Goal: Task Accomplishment & Management: Complete application form

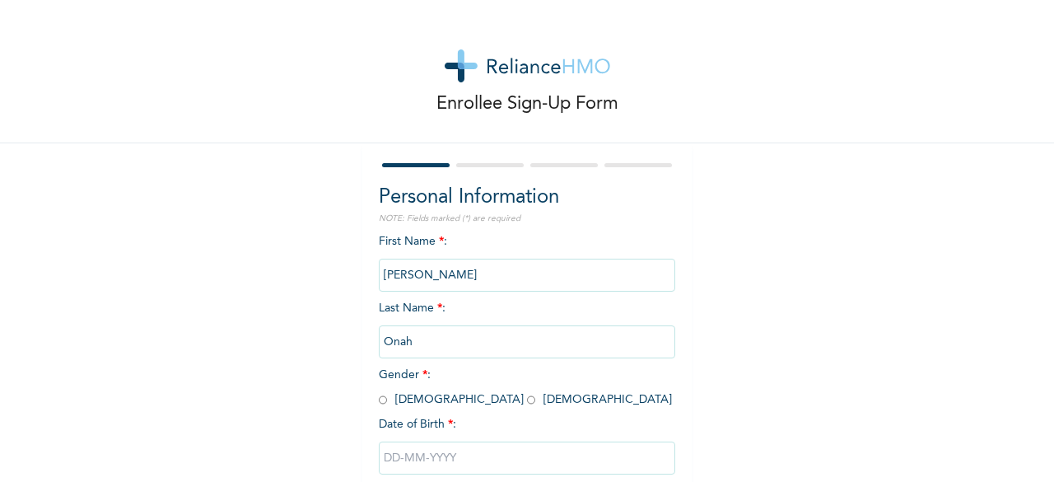
click at [439, 276] on input "Paul" at bounding box center [527, 274] width 296 height 33
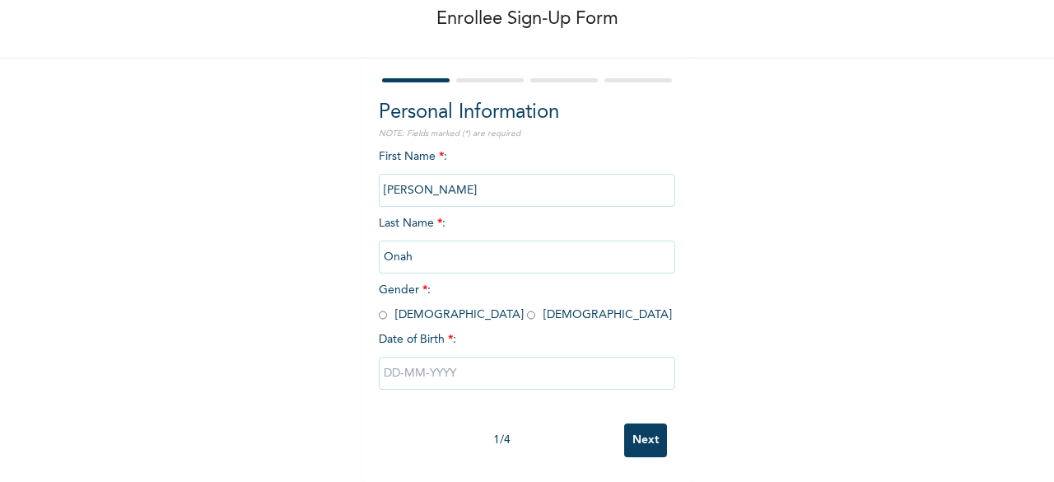
scroll to position [99, 0]
click at [379, 307] on input "radio" at bounding box center [383, 315] width 8 height 16
radio input "true"
click at [410, 366] on input "text" at bounding box center [527, 372] width 296 height 33
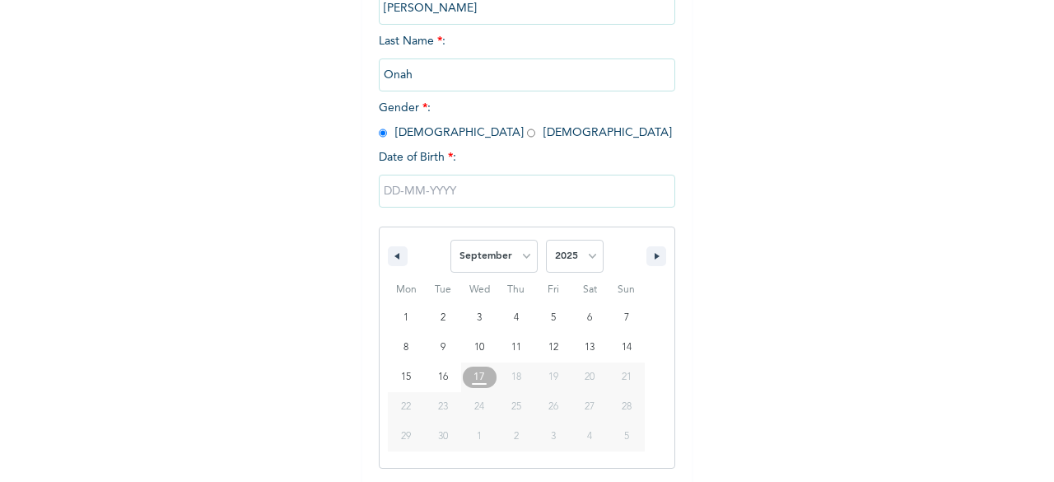
scroll to position [268, 0]
click at [527, 253] on select "January February March April May June July August September October November De…" at bounding box center [493, 255] width 87 height 33
select select "6"
click at [450, 240] on select "January February March April May June July August September October November De…" at bounding box center [493, 255] width 87 height 33
click at [586, 257] on select "2025 2024 2023 2022 2021 2020 2019 2018 2017 2016 2015 2014 2013 2012 2011 2010…" at bounding box center [575, 255] width 58 height 33
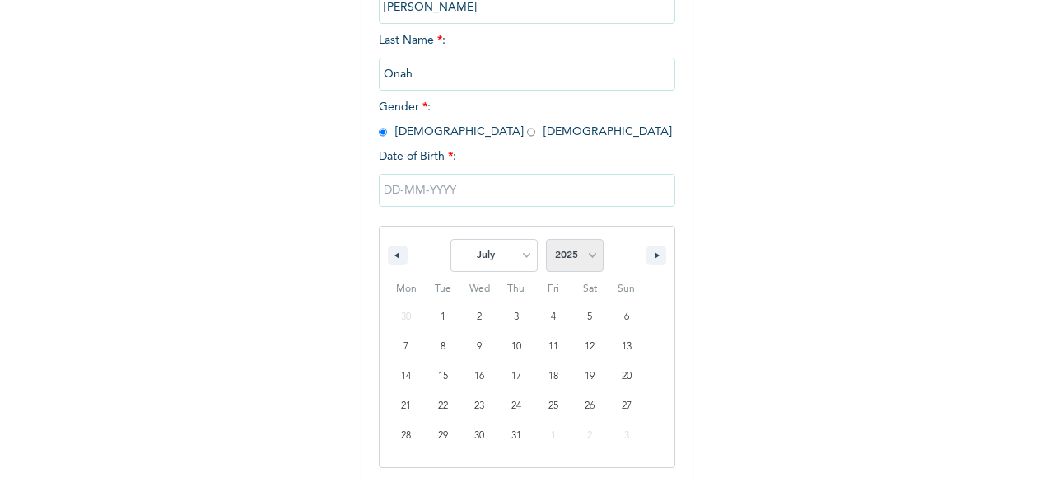
select select "1991"
click at [546, 240] on select "2025 2024 2023 2022 2021 2020 2019 2018 2017 2016 2015 2014 2013 2012 2011 2010…" at bounding box center [575, 255] width 58 height 33
type input "07/23/1991"
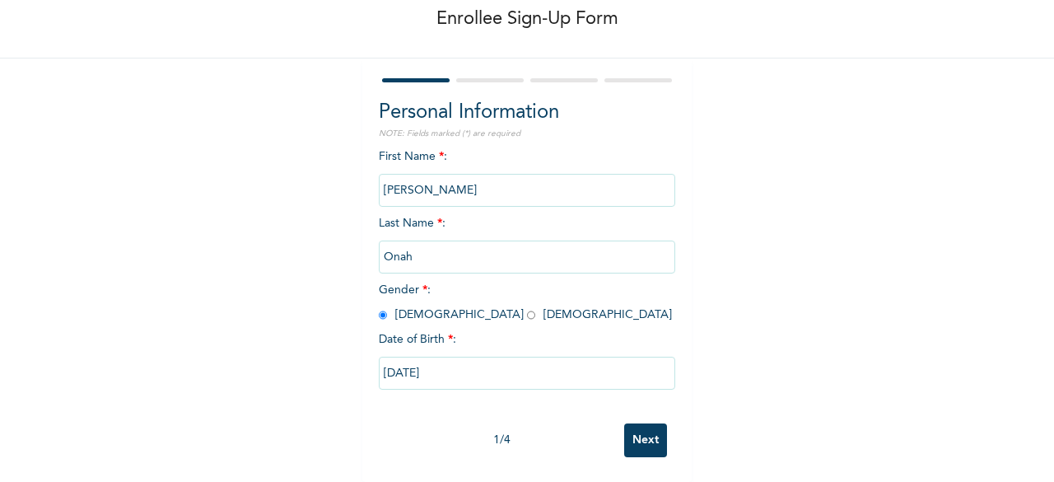
click at [631, 426] on input "Next" at bounding box center [645, 440] width 43 height 34
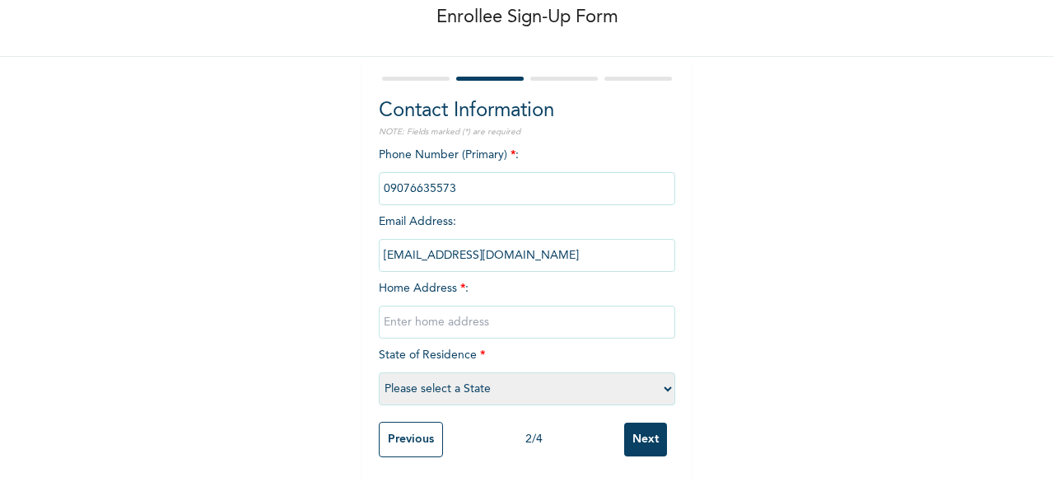
click at [440, 305] on input "text" at bounding box center [527, 321] width 296 height 33
type input "County Estate Ogba Ikeja"
select select "25"
click at [649, 427] on input "Next" at bounding box center [645, 439] width 43 height 34
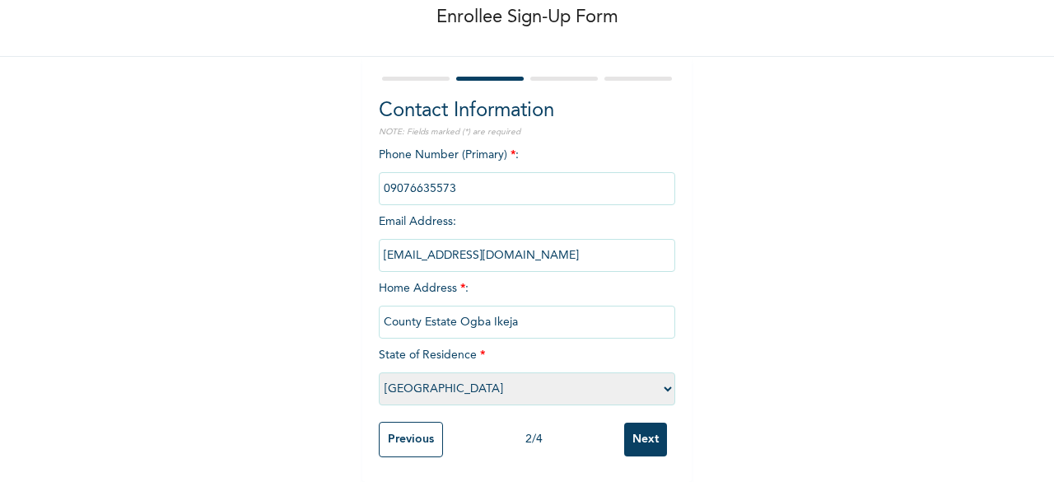
scroll to position [0, 0]
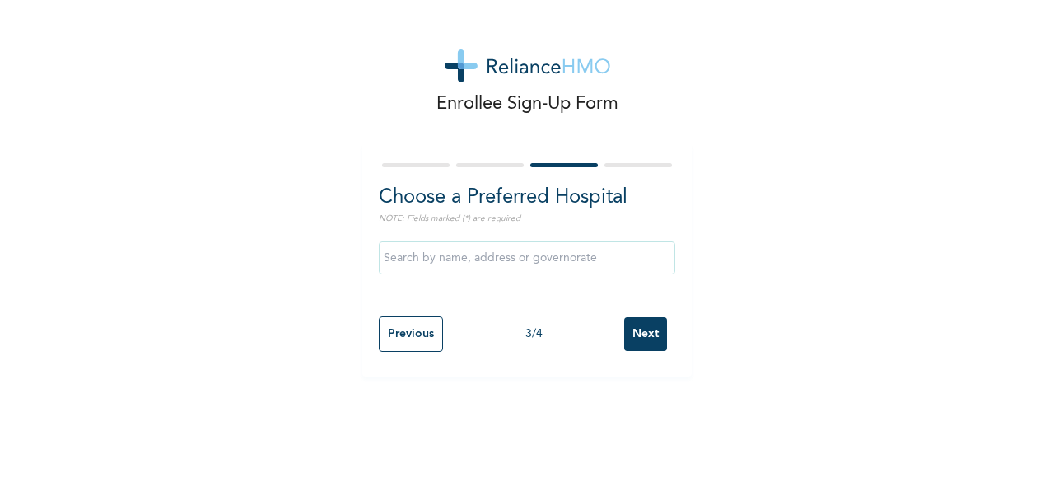
click at [440, 256] on input "text" at bounding box center [527, 257] width 296 height 33
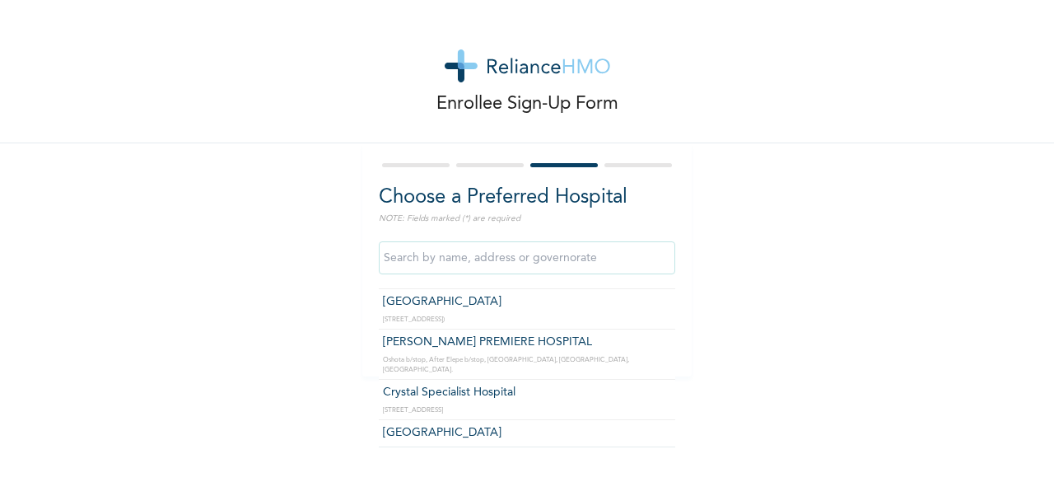
scroll to position [165, 0]
type input "Blue Cross Hospital"
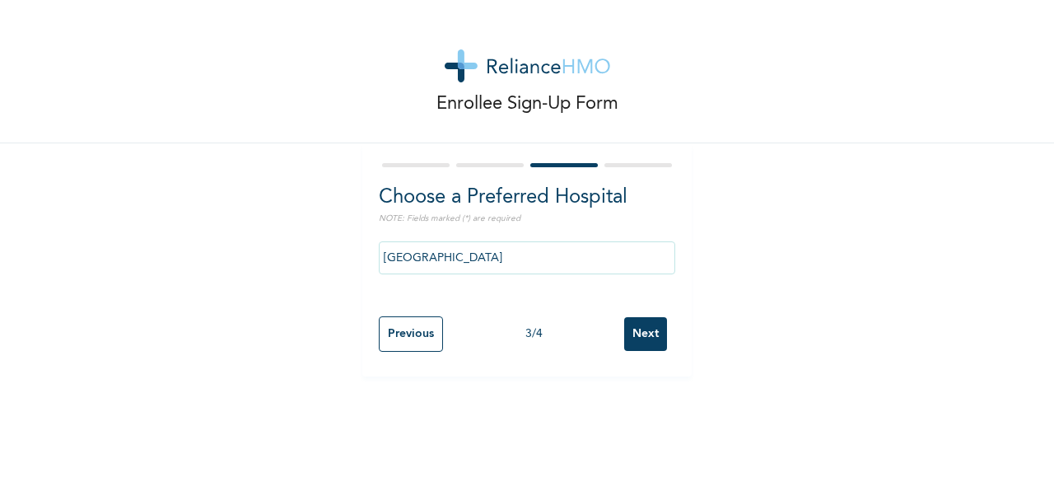
click at [639, 333] on input "Next" at bounding box center [645, 334] width 43 height 34
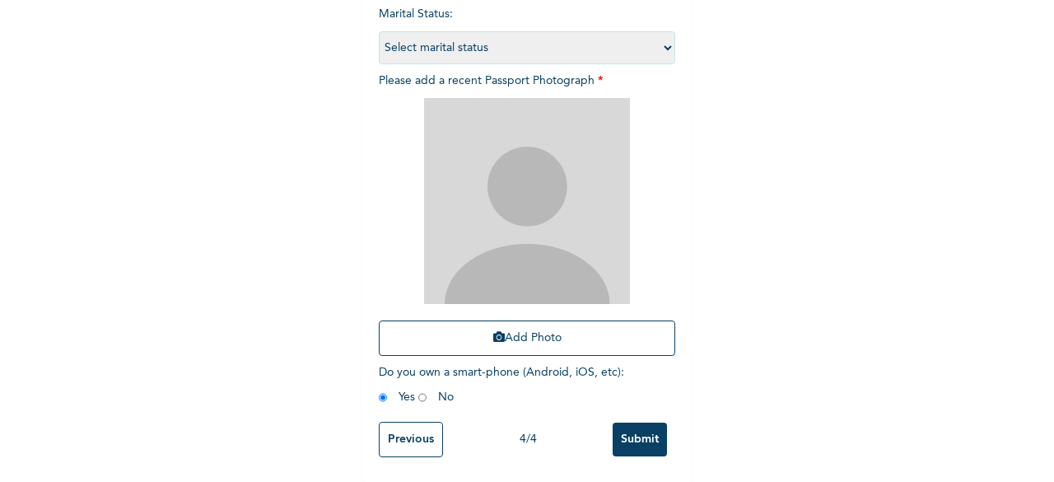
scroll to position [240, 0]
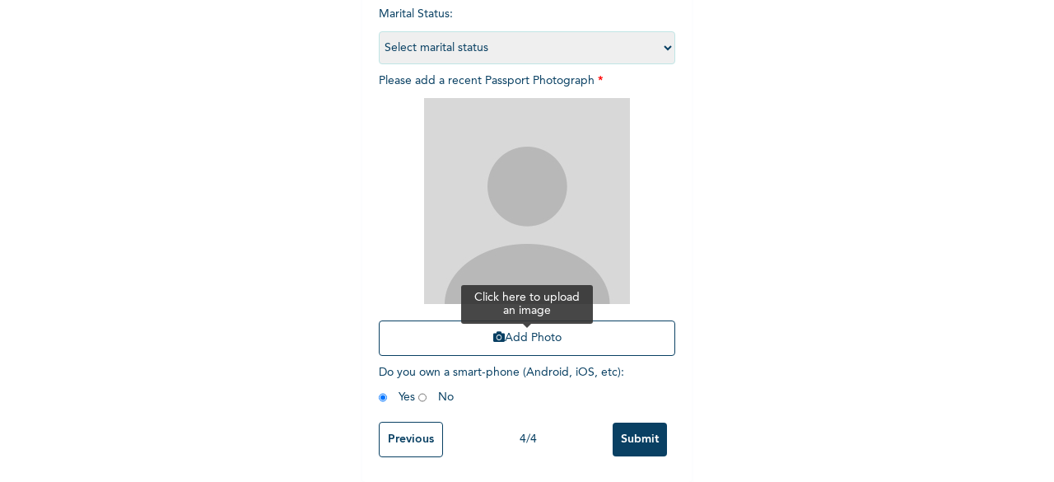
click at [493, 331] on icon "button" at bounding box center [499, 337] width 12 height 12
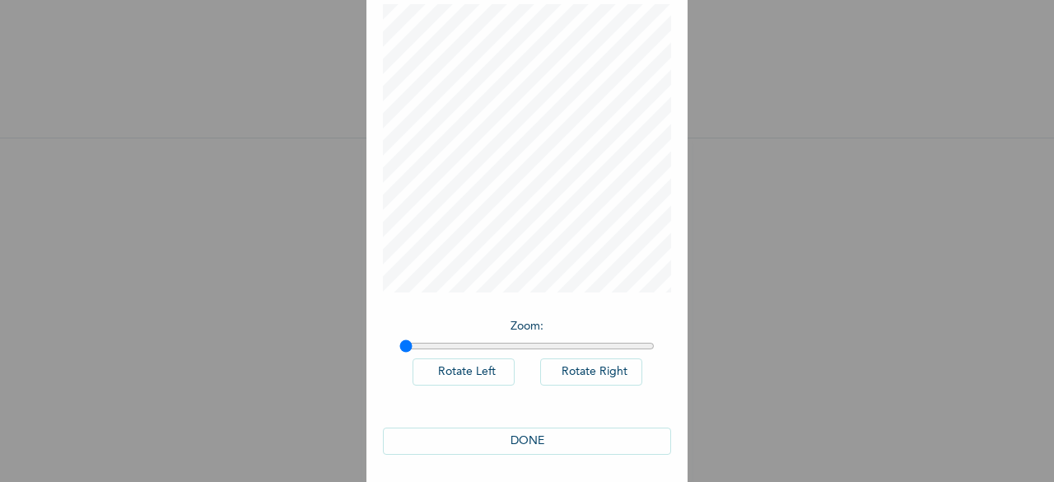
scroll to position [92, 0]
click at [520, 442] on button "DONE" at bounding box center [527, 436] width 288 height 27
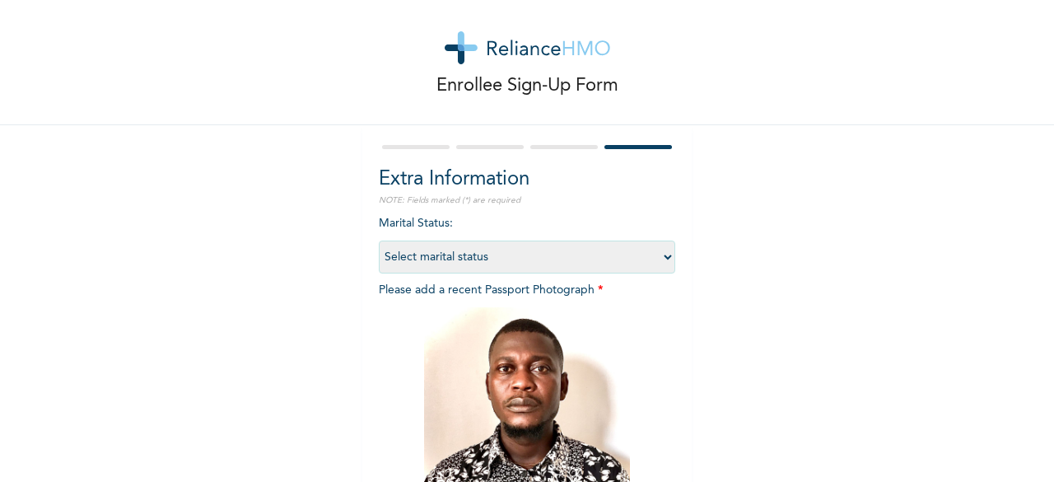
click at [663, 252] on select "Select marital status Single Married Divorced Widow/Widower" at bounding box center [527, 256] width 296 height 33
select select "2"
click at [379, 240] on select "Select marital status Single Married Divorced Widow/Widower" at bounding box center [527, 256] width 296 height 33
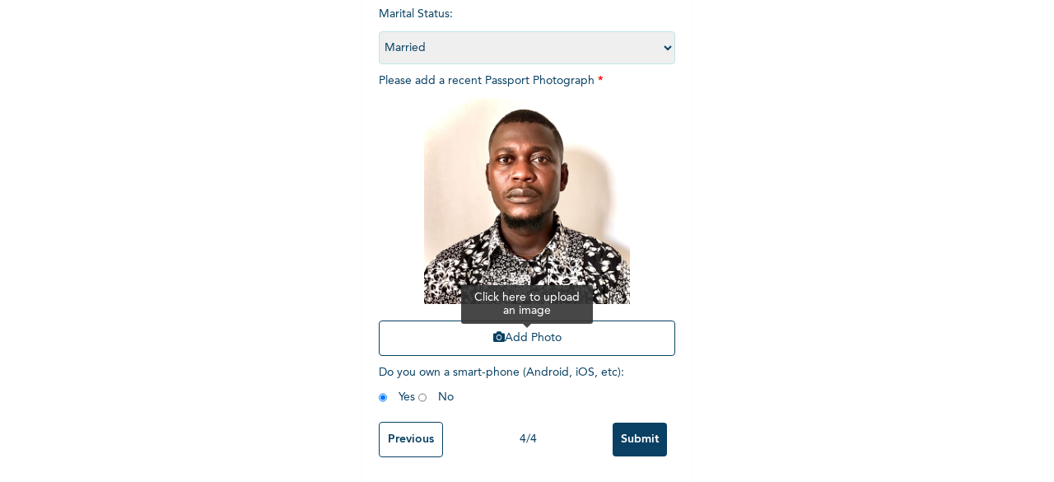
scroll to position [240, 0]
click at [624, 434] on input "Submit" at bounding box center [639, 439] width 54 height 34
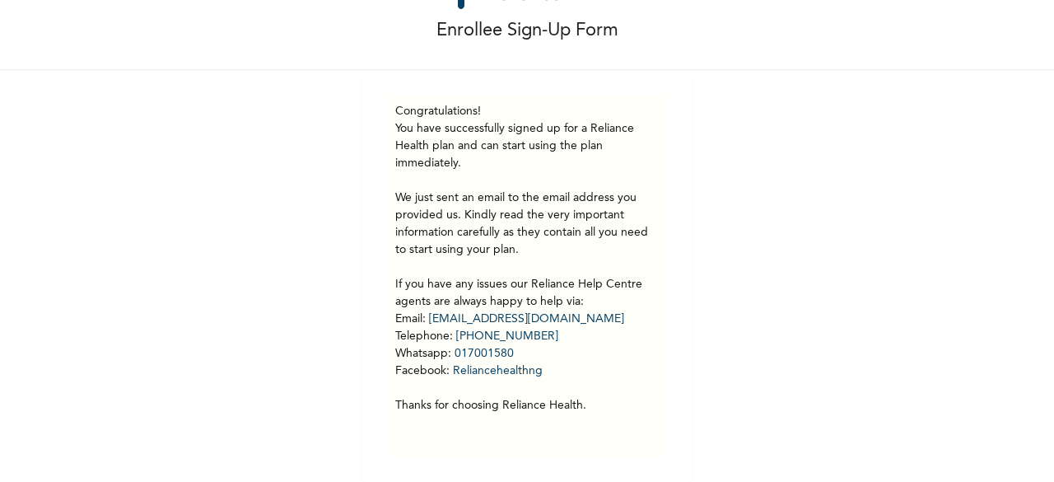
scroll to position [86, 0]
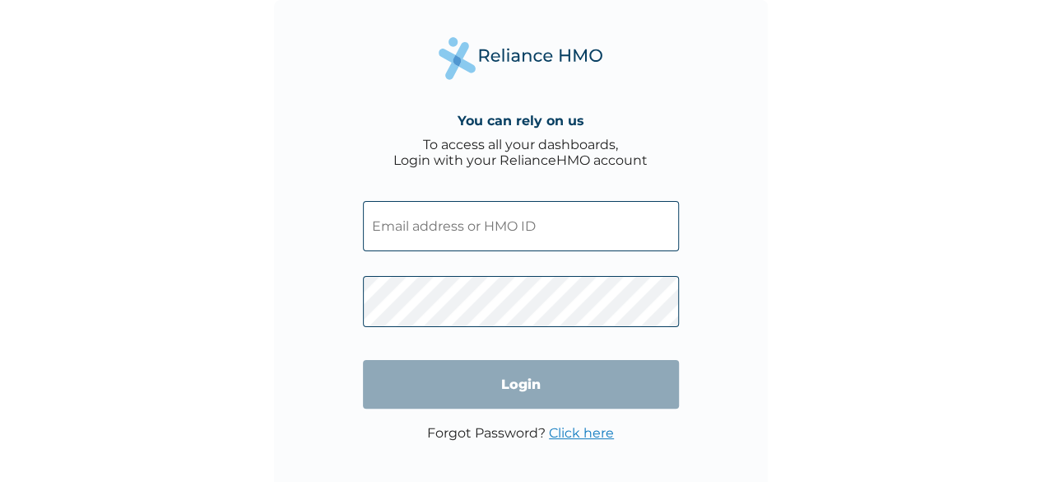
click at [495, 229] on input "text" at bounding box center [521, 226] width 316 height 50
paste input "CAB/10074/A"
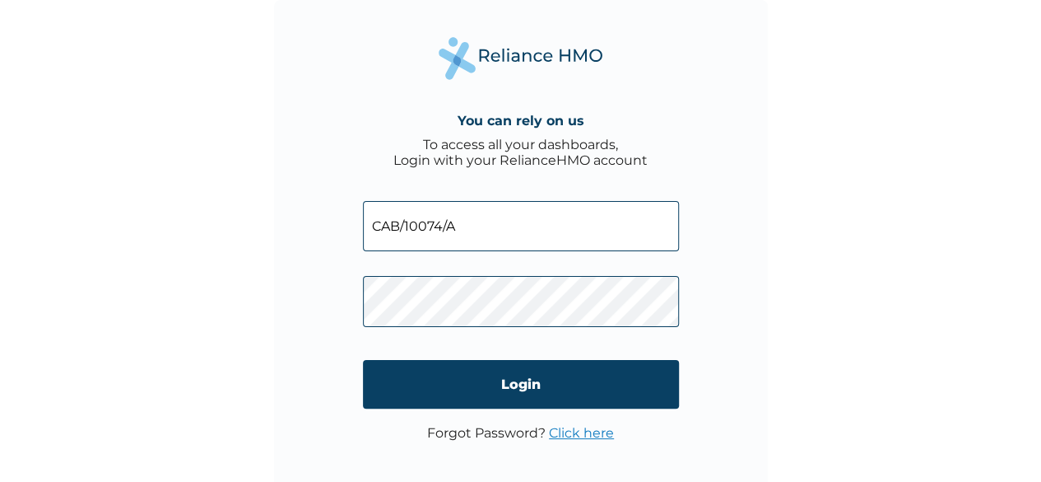
type input "CAB/10074/A"
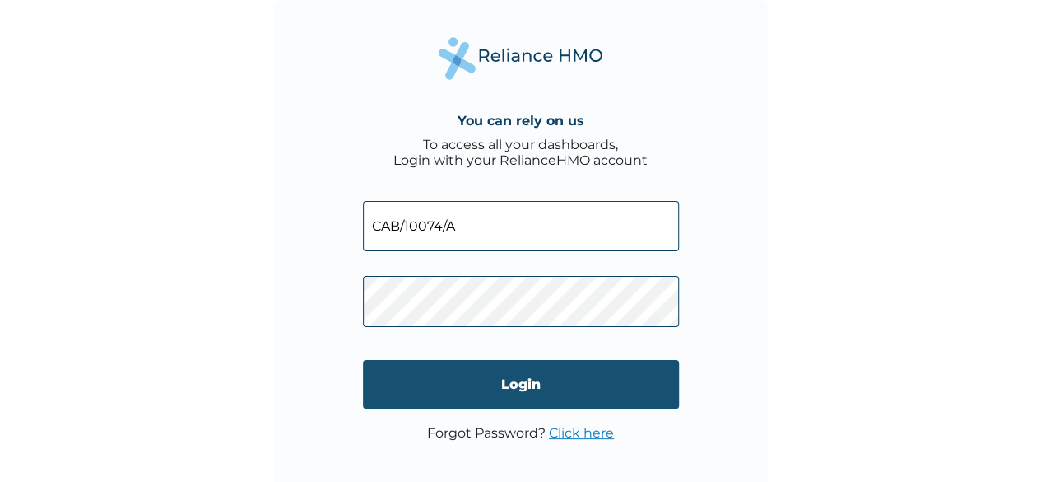
click at [467, 375] on input "Login" at bounding box center [521, 384] width 316 height 49
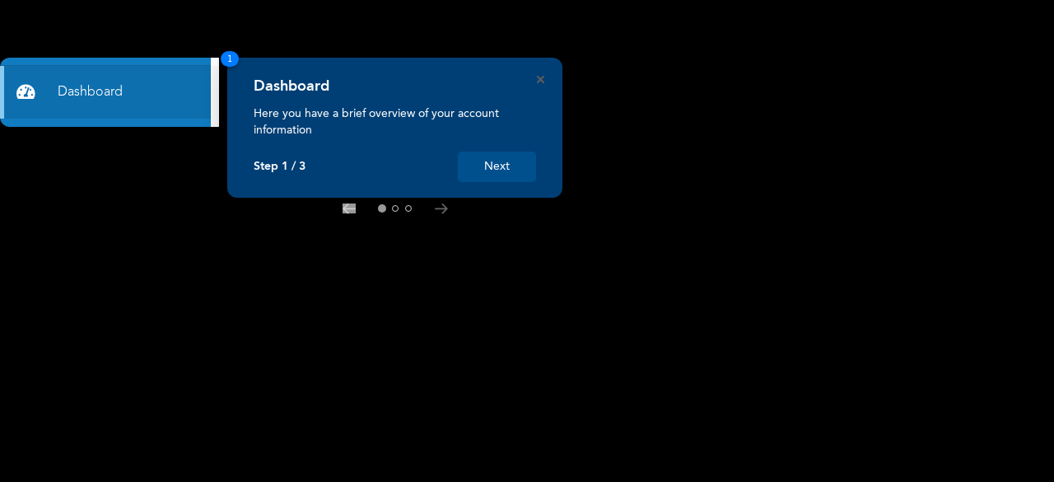
click at [502, 165] on button "Next" at bounding box center [497, 166] width 78 height 30
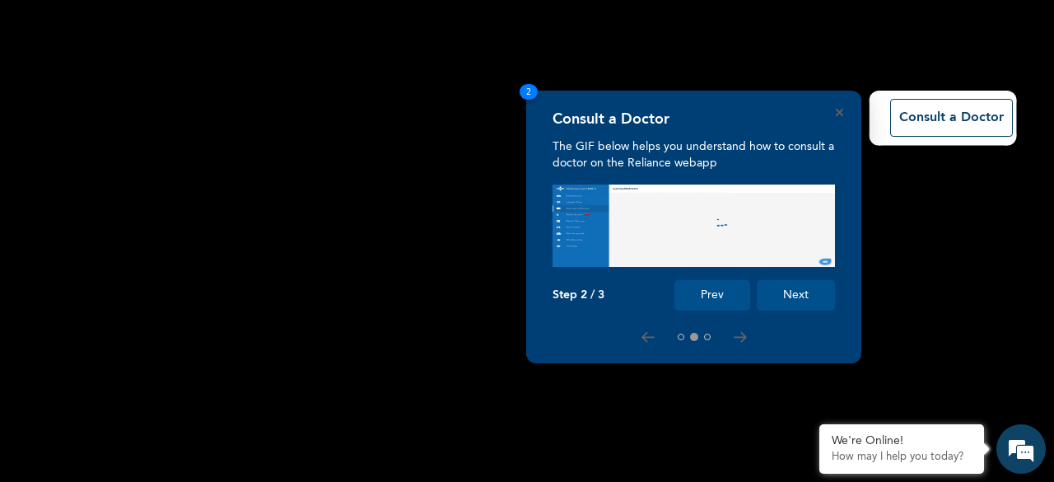
click at [805, 287] on button "Next" at bounding box center [795, 295] width 78 height 30
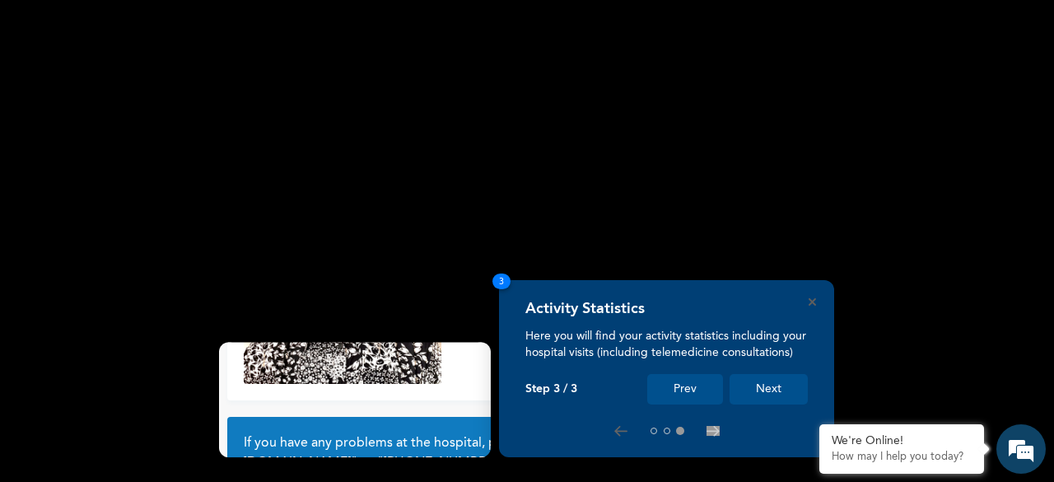
scroll to position [156, 0]
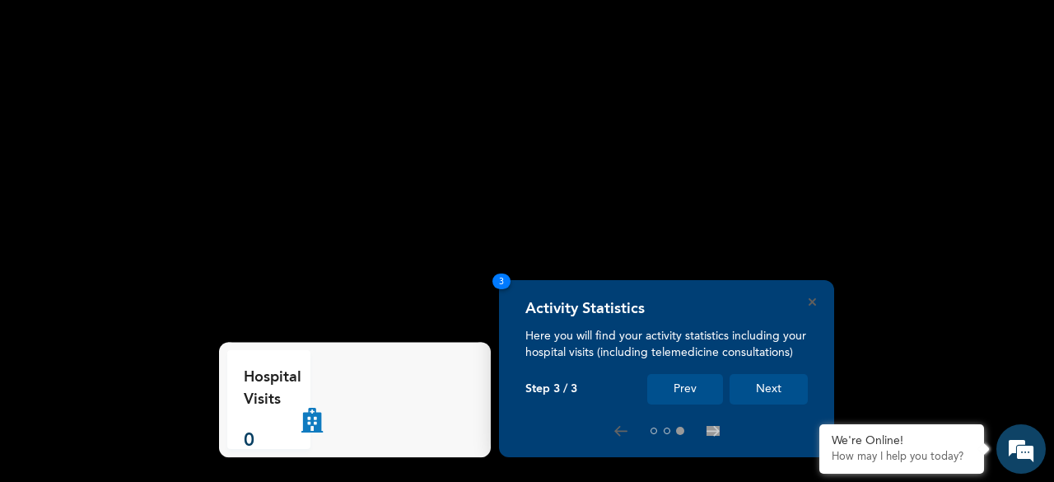
click at [771, 389] on button "Next" at bounding box center [768, 389] width 78 height 30
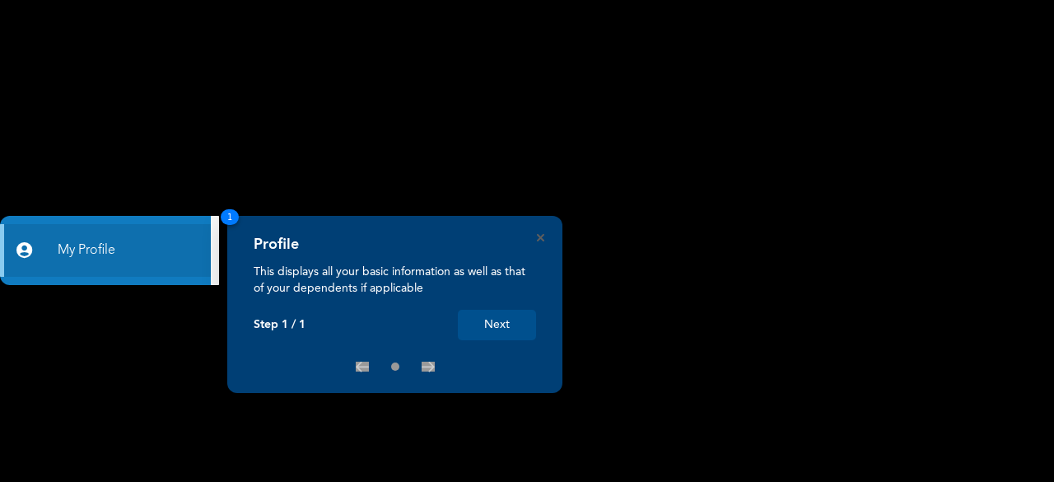
click at [499, 317] on button "Next" at bounding box center [497, 324] width 78 height 30
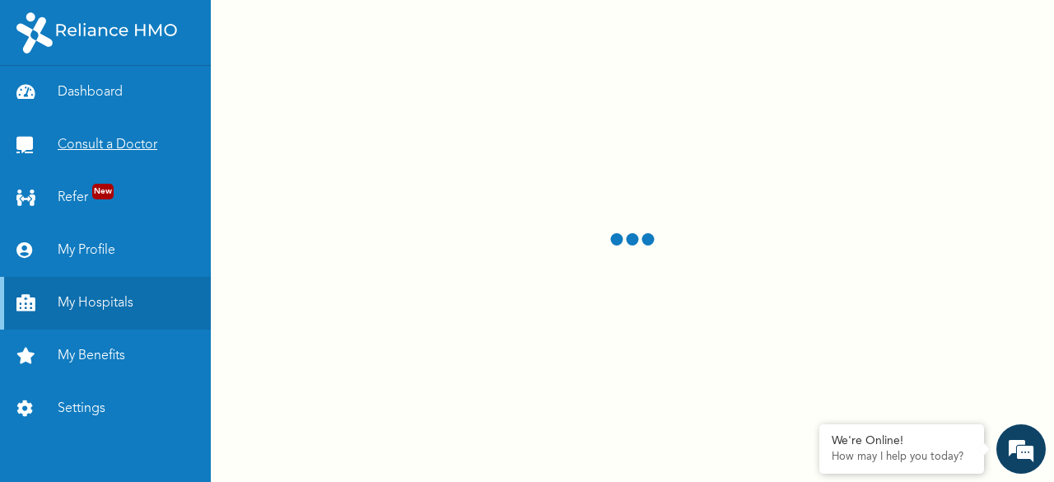
click at [130, 151] on link "Consult a Doctor" at bounding box center [105, 145] width 211 height 53
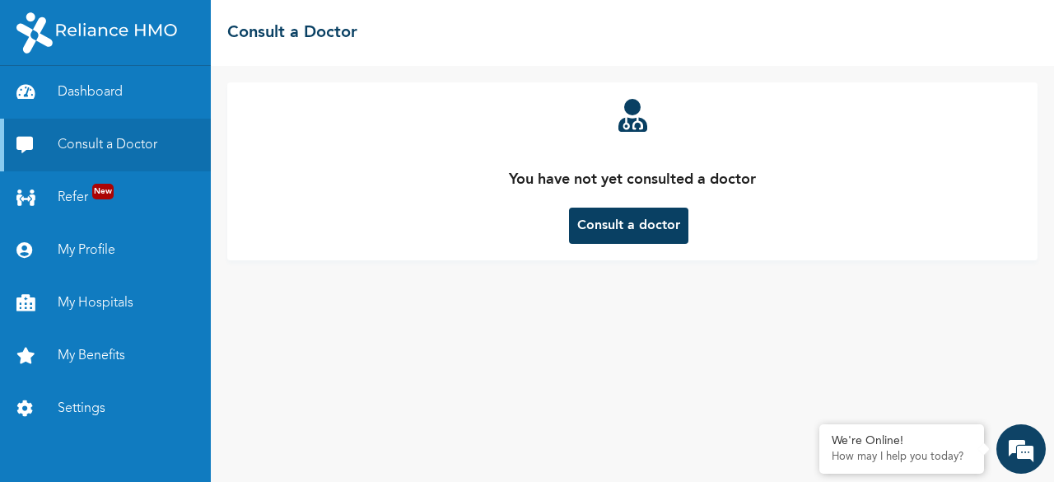
click at [624, 221] on button "Consult a doctor" at bounding box center [628, 225] width 119 height 36
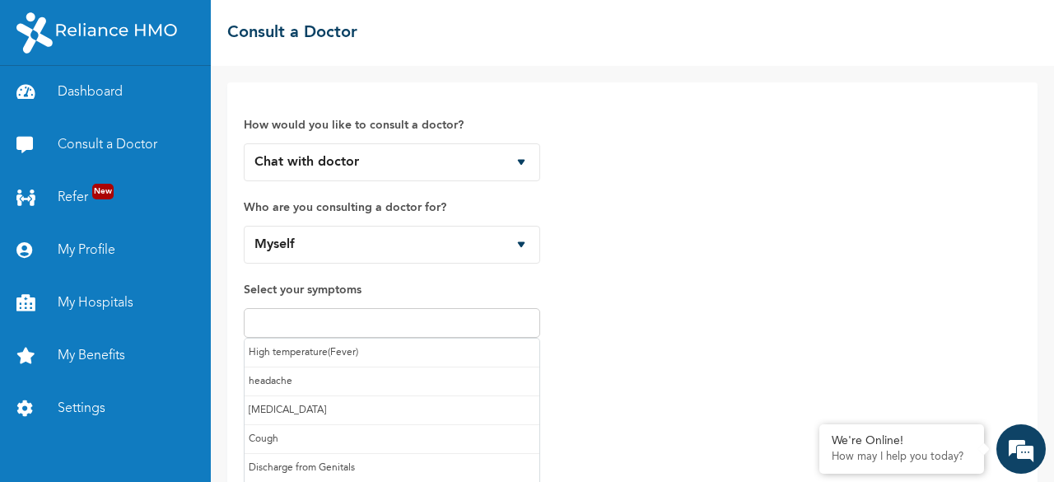
click at [379, 317] on input "text" at bounding box center [392, 323] width 286 height 20
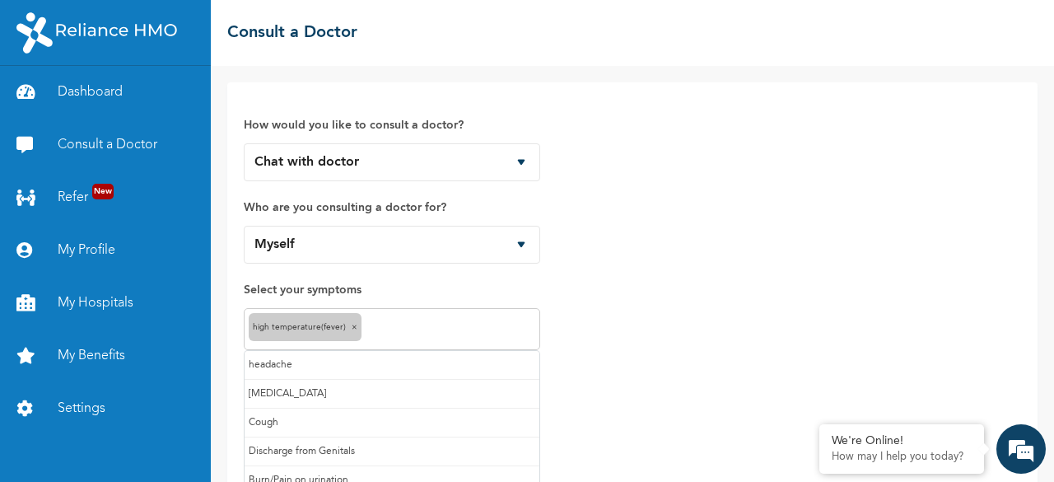
click at [410, 325] on input "text" at bounding box center [450, 329] width 170 height 20
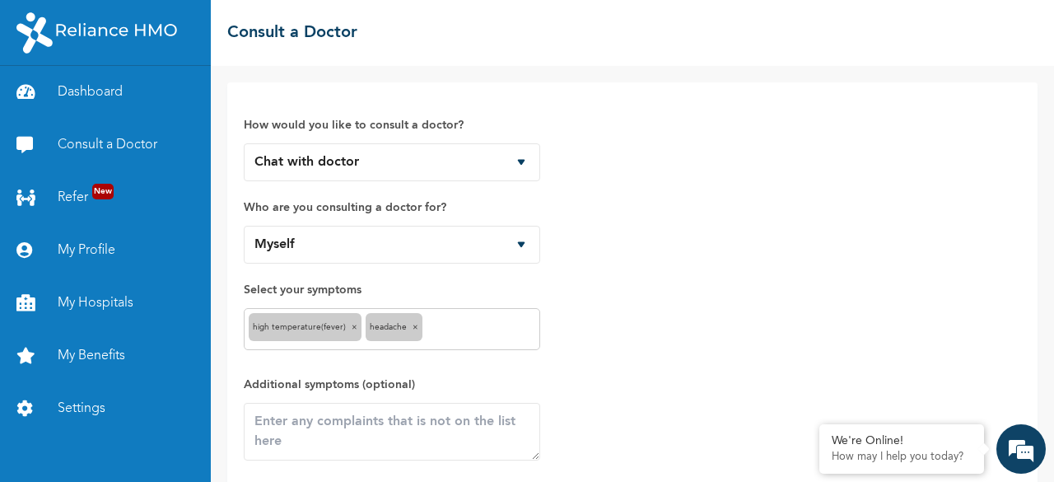
click at [451, 335] on input "text" at bounding box center [480, 329] width 109 height 20
type input "c"
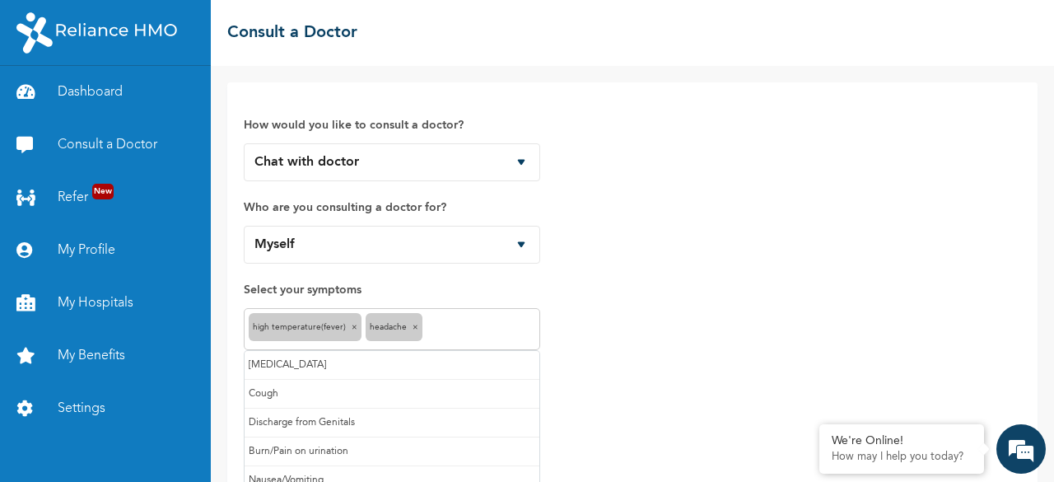
click at [578, 363] on div "How would you like to consult a doctor? Chat with doctor Phone Call Who are you…" at bounding box center [632, 309] width 777 height 421
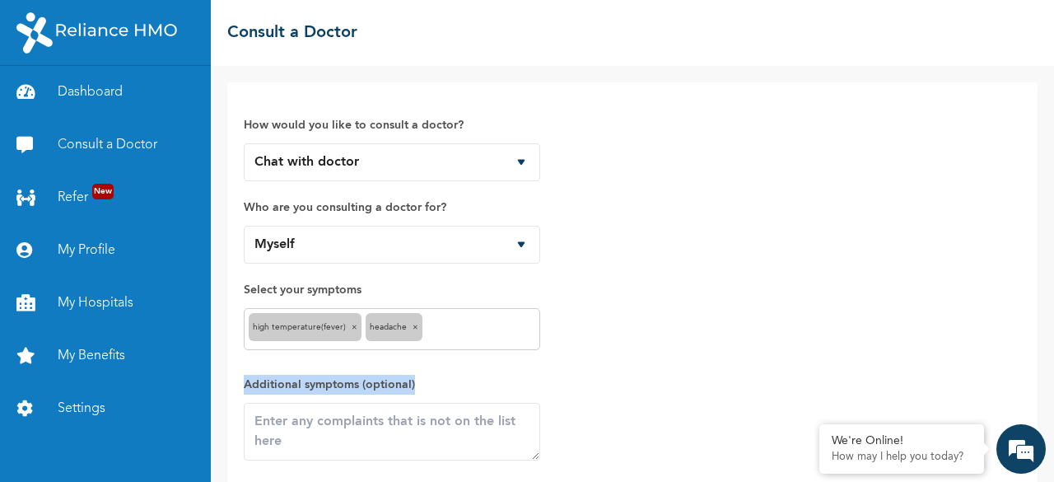
click at [578, 363] on div "How would you like to consult a doctor? Chat with doctor Phone Call Who are you…" at bounding box center [632, 309] width 777 height 421
click at [353, 422] on textarea at bounding box center [392, 432] width 296 height 58
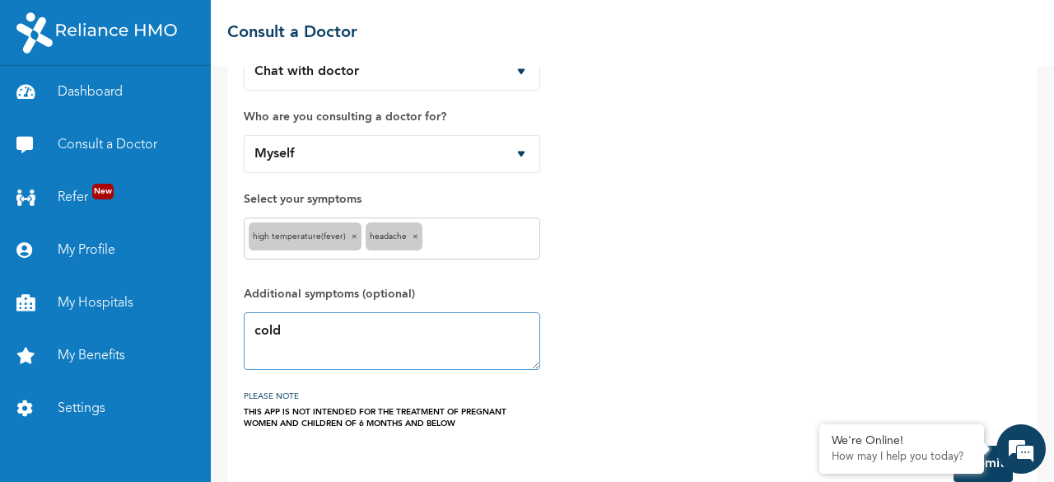
scroll to position [121, 0]
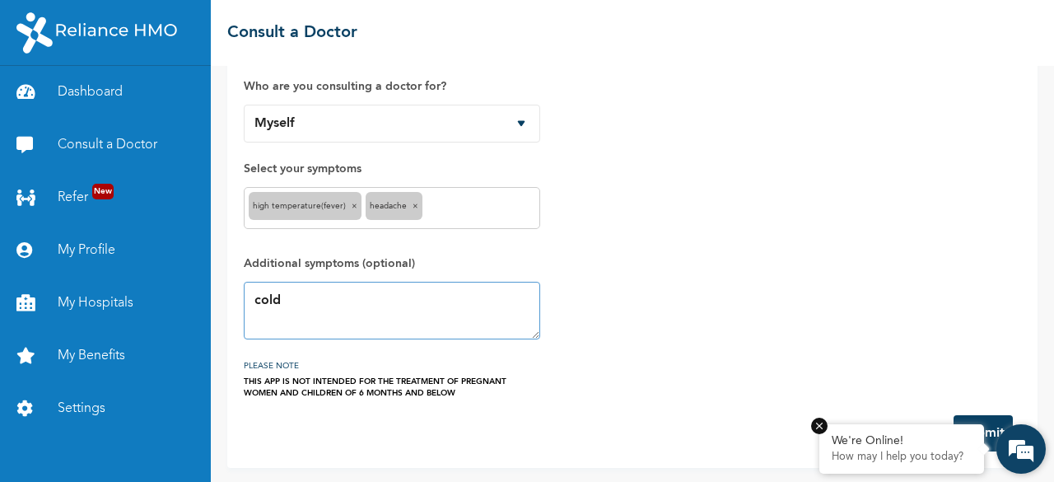
type textarea "cold"
click at [818, 430] on em at bounding box center [819, 425] width 16 height 16
click at [963, 432] on button "Submit" at bounding box center [982, 433] width 59 height 36
